Goal: Task Accomplishment & Management: Manage account settings

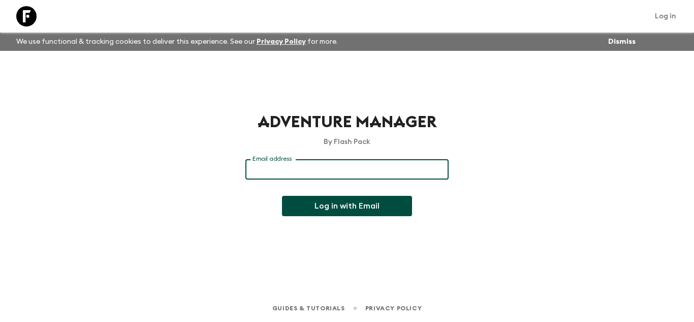
click at [326, 174] on input "Email address" at bounding box center [347, 169] width 203 height 20
type input "[PERSON_NAME][EMAIL_ADDRESS][DOMAIN_NAME]"
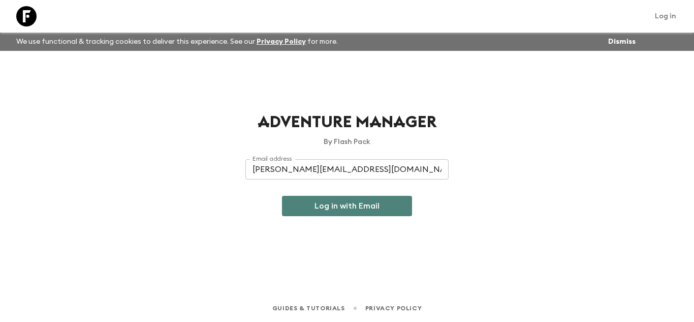
click at [336, 206] on button "Log in with Email" at bounding box center [347, 206] width 130 height 20
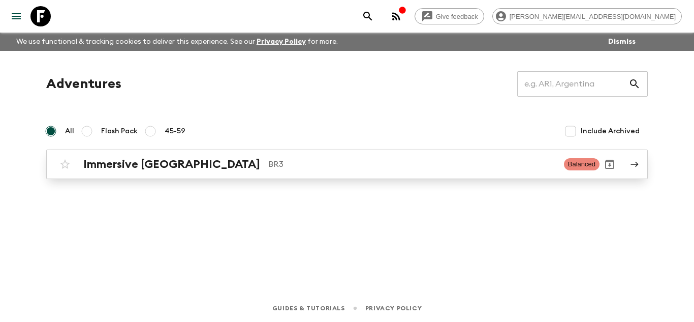
click at [161, 169] on h2 "Immersive [GEOGRAPHIC_DATA]" at bounding box center [171, 164] width 177 height 13
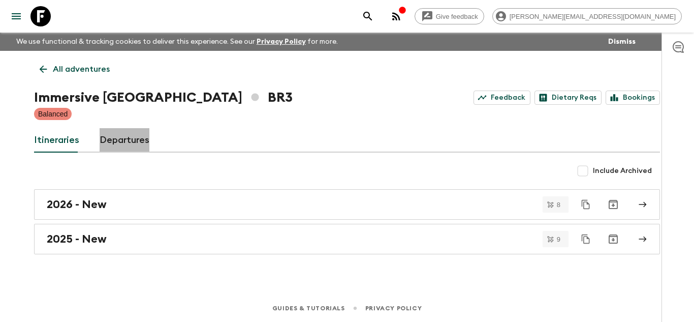
click at [124, 136] on link "Departures" at bounding box center [125, 140] width 50 height 24
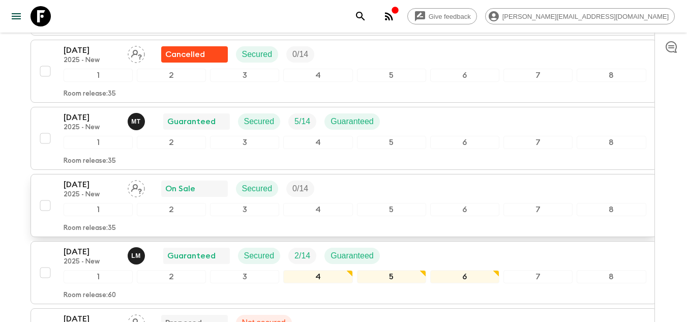
scroll to position [508, 0]
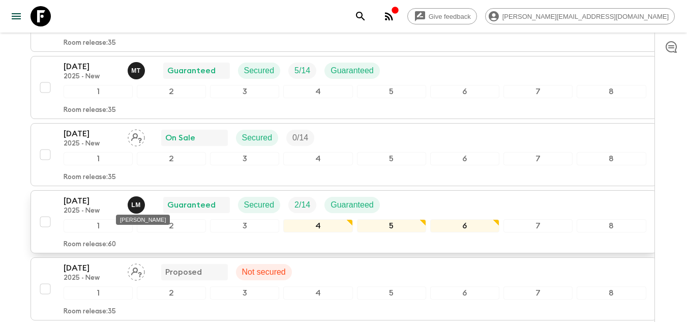
click at [136, 203] on p "[PERSON_NAME]" at bounding box center [136, 205] width 10 height 8
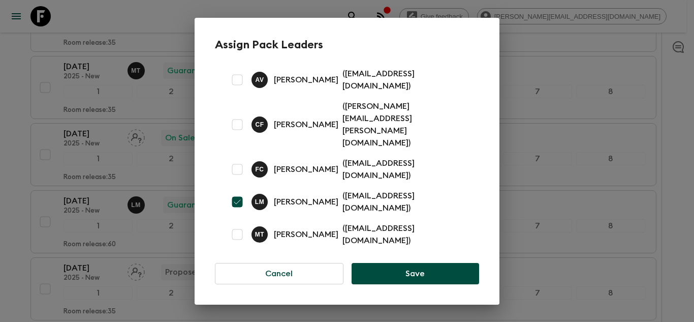
click at [241, 90] on input "checkbox" at bounding box center [237, 80] width 20 height 20
checkbox input "true"
click at [233, 192] on input "checkbox" at bounding box center [237, 202] width 20 height 20
checkbox input "false"
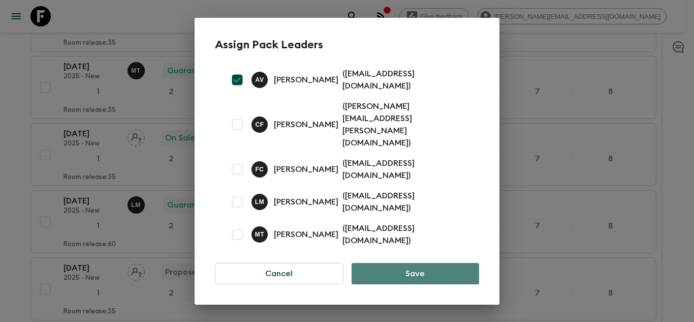
click at [408, 263] on button "Save" at bounding box center [416, 273] width 128 height 21
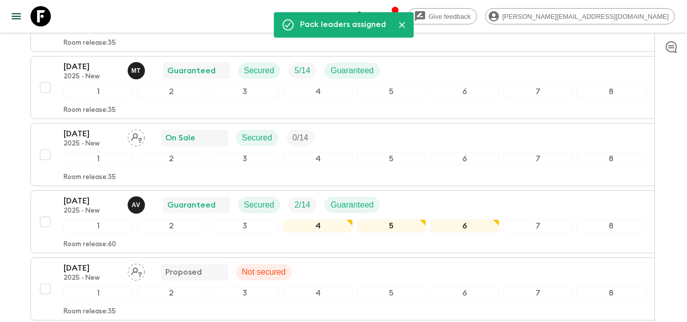
click at [399, 13] on icon "button" at bounding box center [395, 10] width 8 height 8
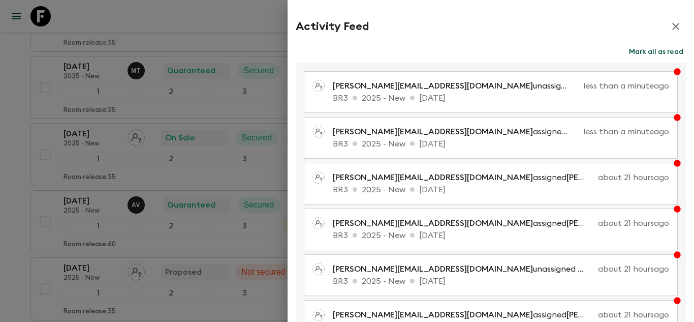
click at [669, 49] on button "Mark all as read" at bounding box center [656, 52] width 59 height 14
click at [670, 26] on icon "button" at bounding box center [676, 26] width 12 height 12
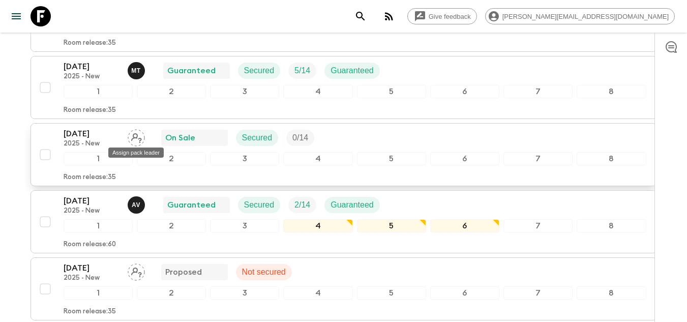
click at [139, 137] on icon "Assign pack leader" at bounding box center [136, 137] width 17 height 17
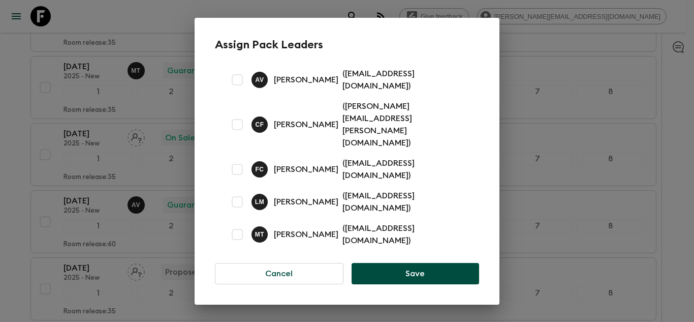
click at [237, 224] on input "checkbox" at bounding box center [237, 234] width 20 height 20
checkbox input "true"
click at [418, 263] on button "Save" at bounding box center [416, 273] width 128 height 21
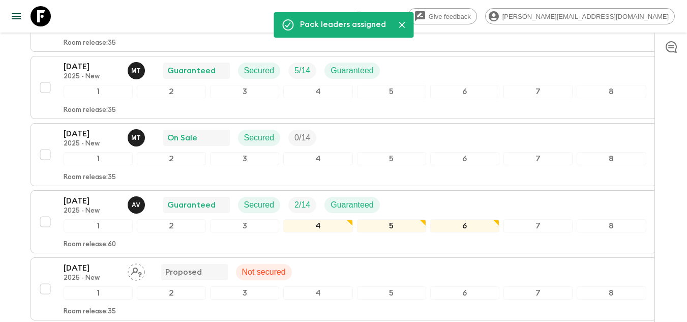
click at [403, 25] on icon "Close" at bounding box center [401, 25] width 10 height 10
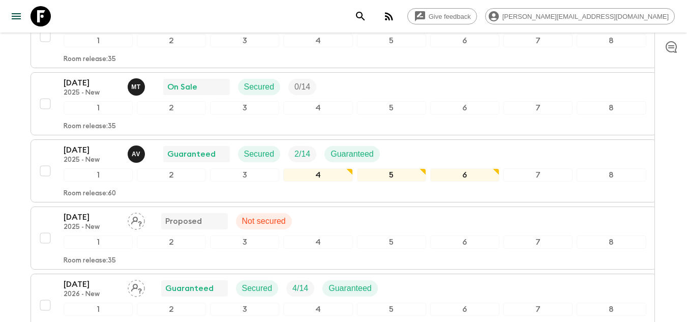
scroll to position [610, 0]
